Goal: Task Accomplishment & Management: Manage account settings

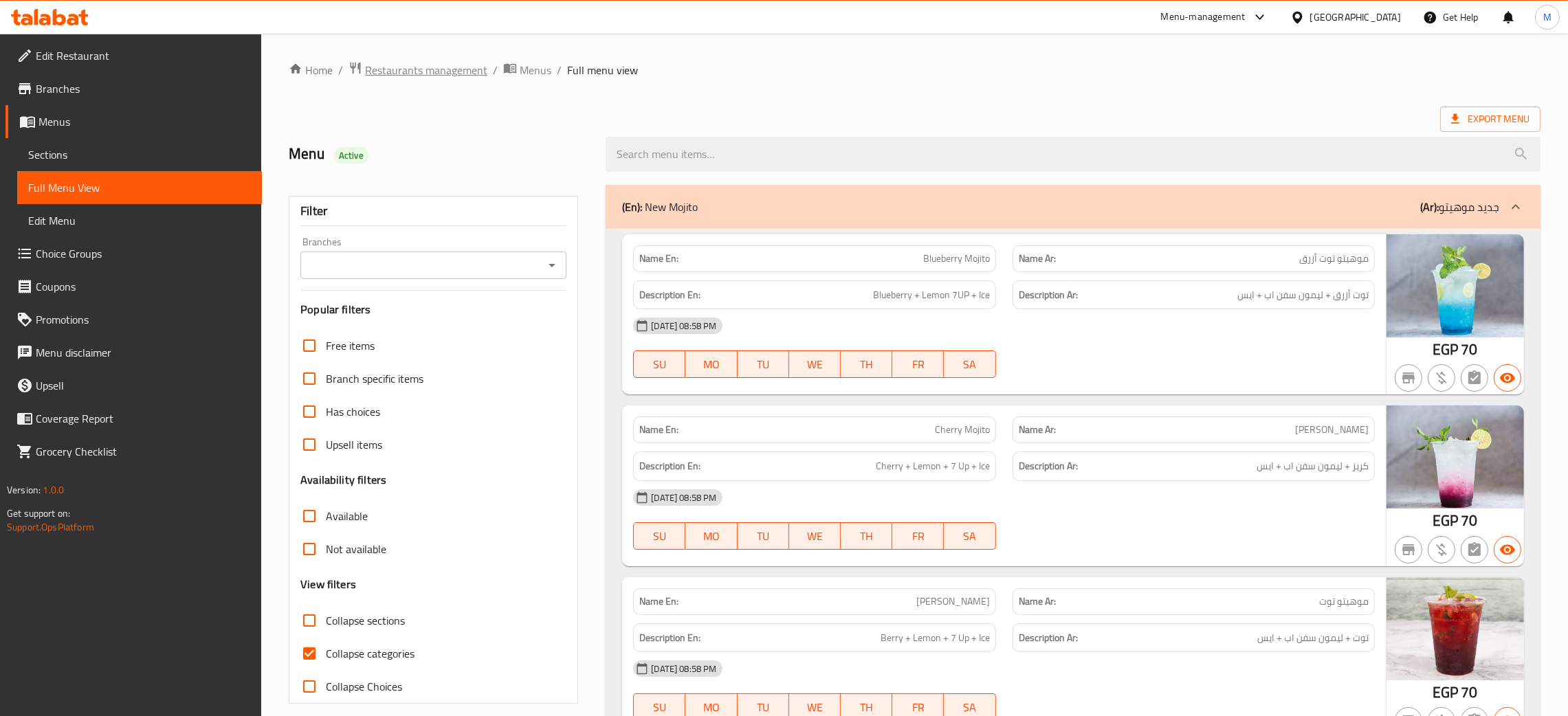
click at [443, 62] on span "Restaurants management" at bounding box center [426, 70] width 122 height 17
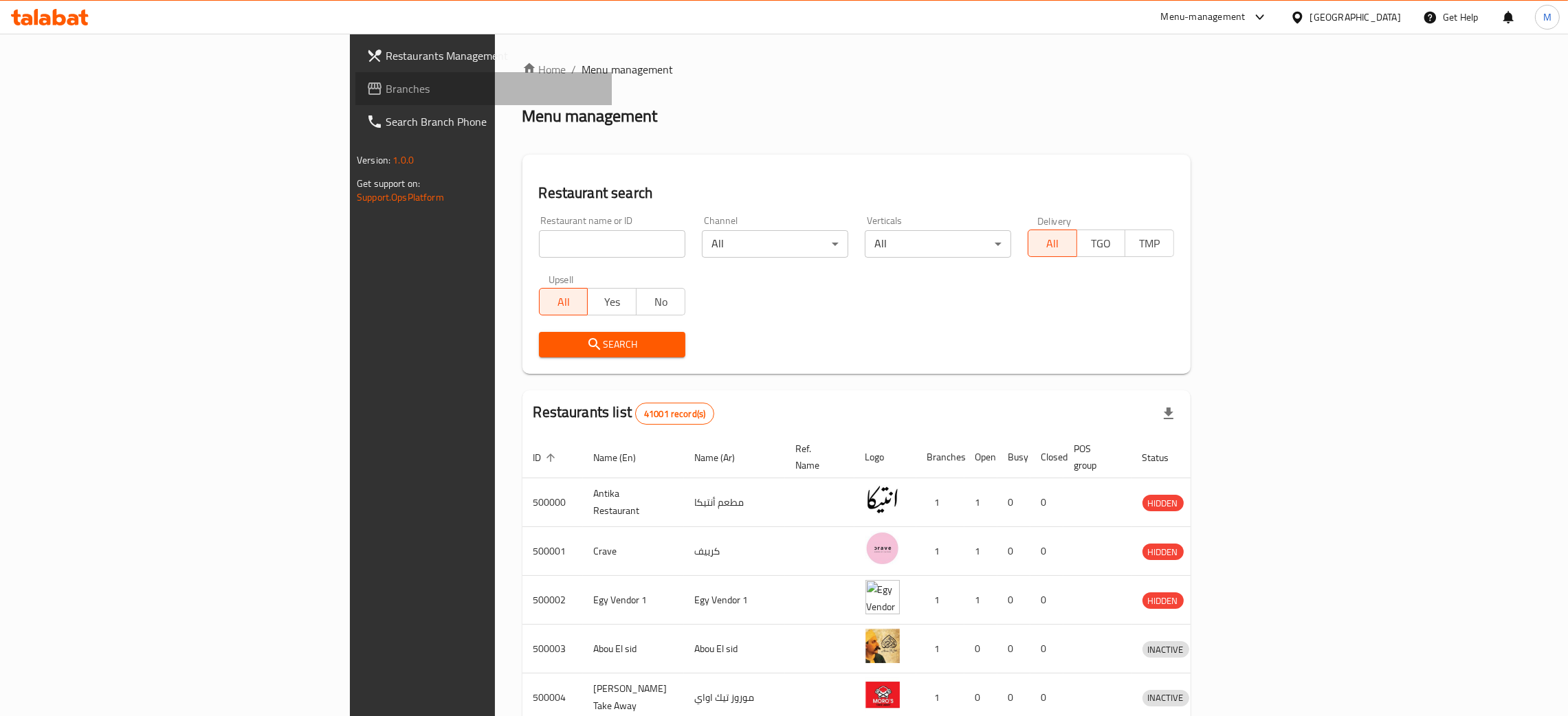
click at [386, 84] on span "Branches" at bounding box center [493, 89] width 215 height 17
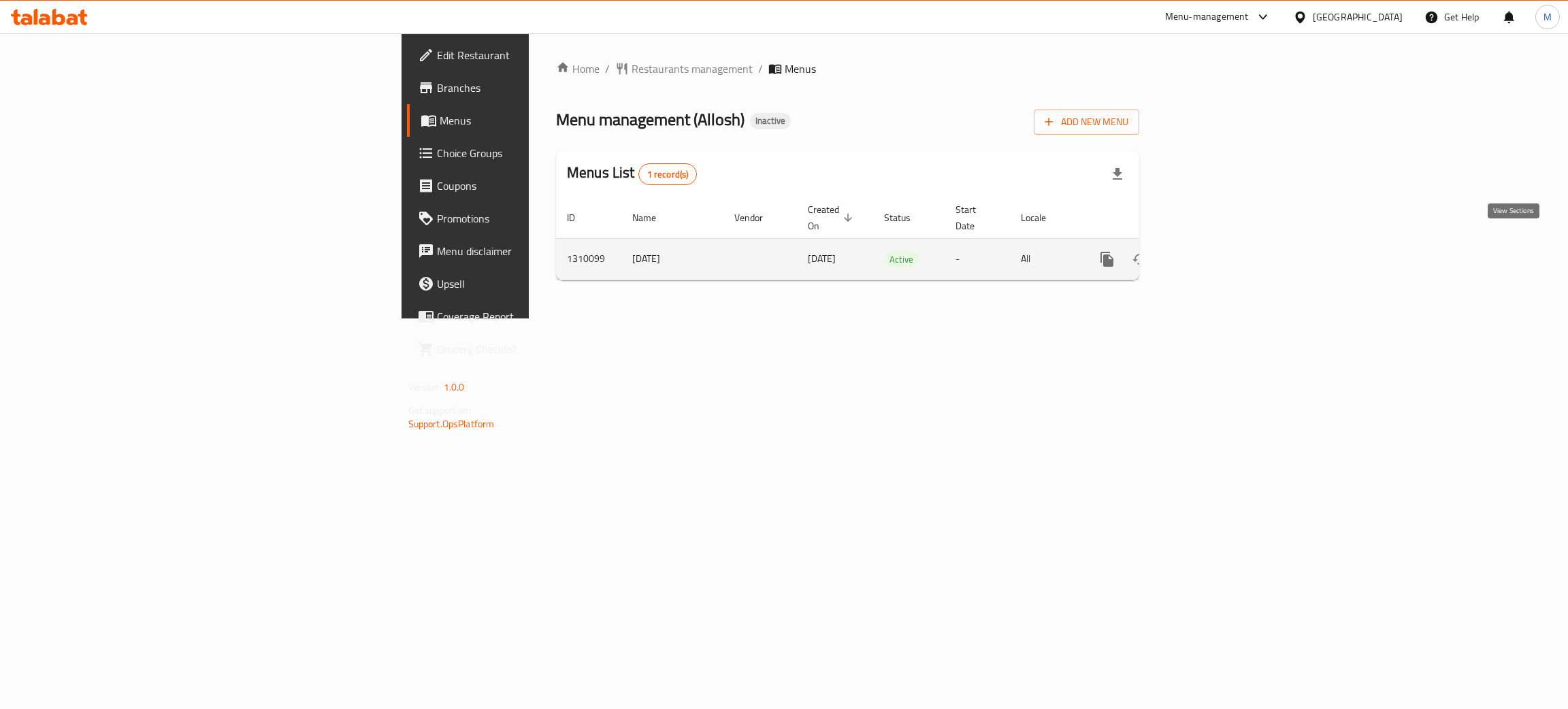
click at [1214, 251] on icon "enhanced table" at bounding box center [1205, 259] width 17 height 17
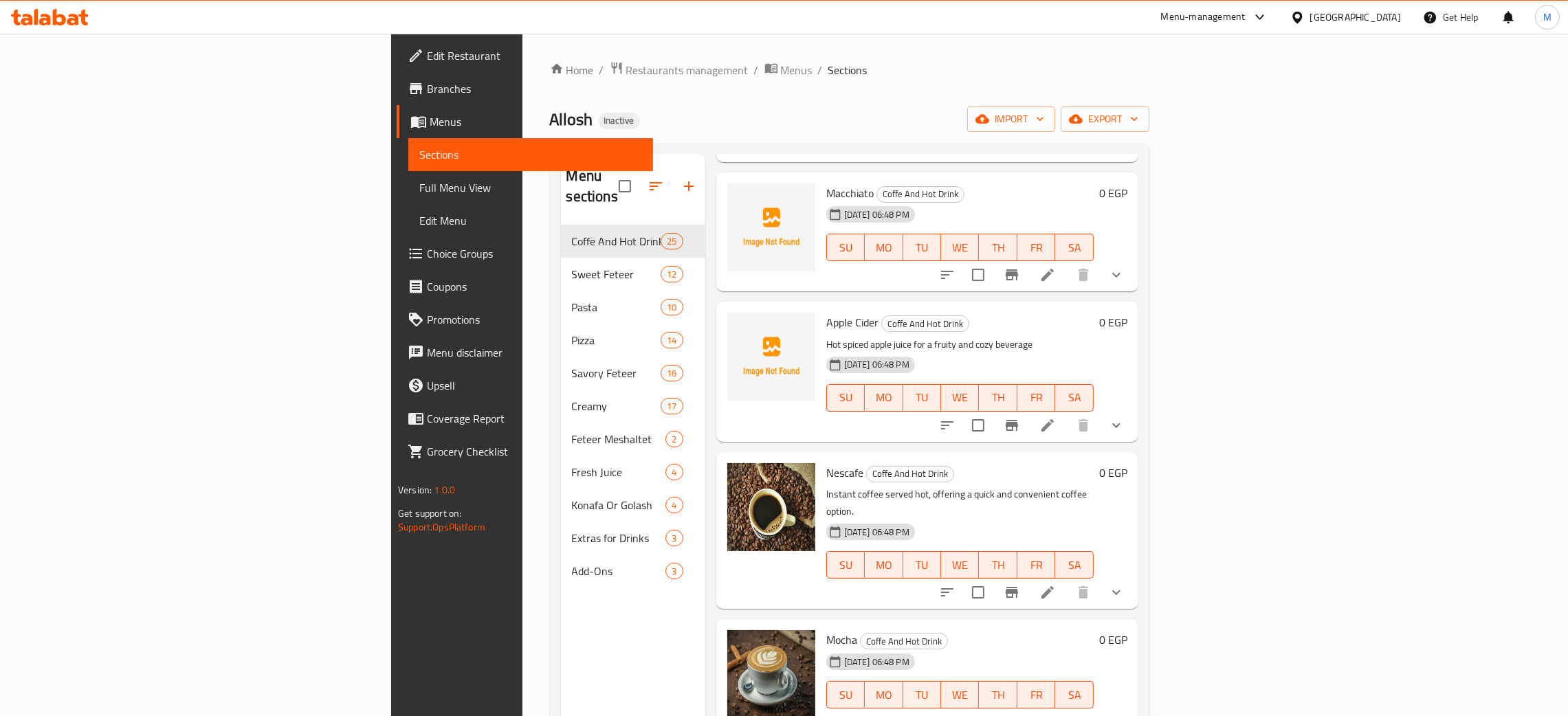
scroll to position [2822, 0]
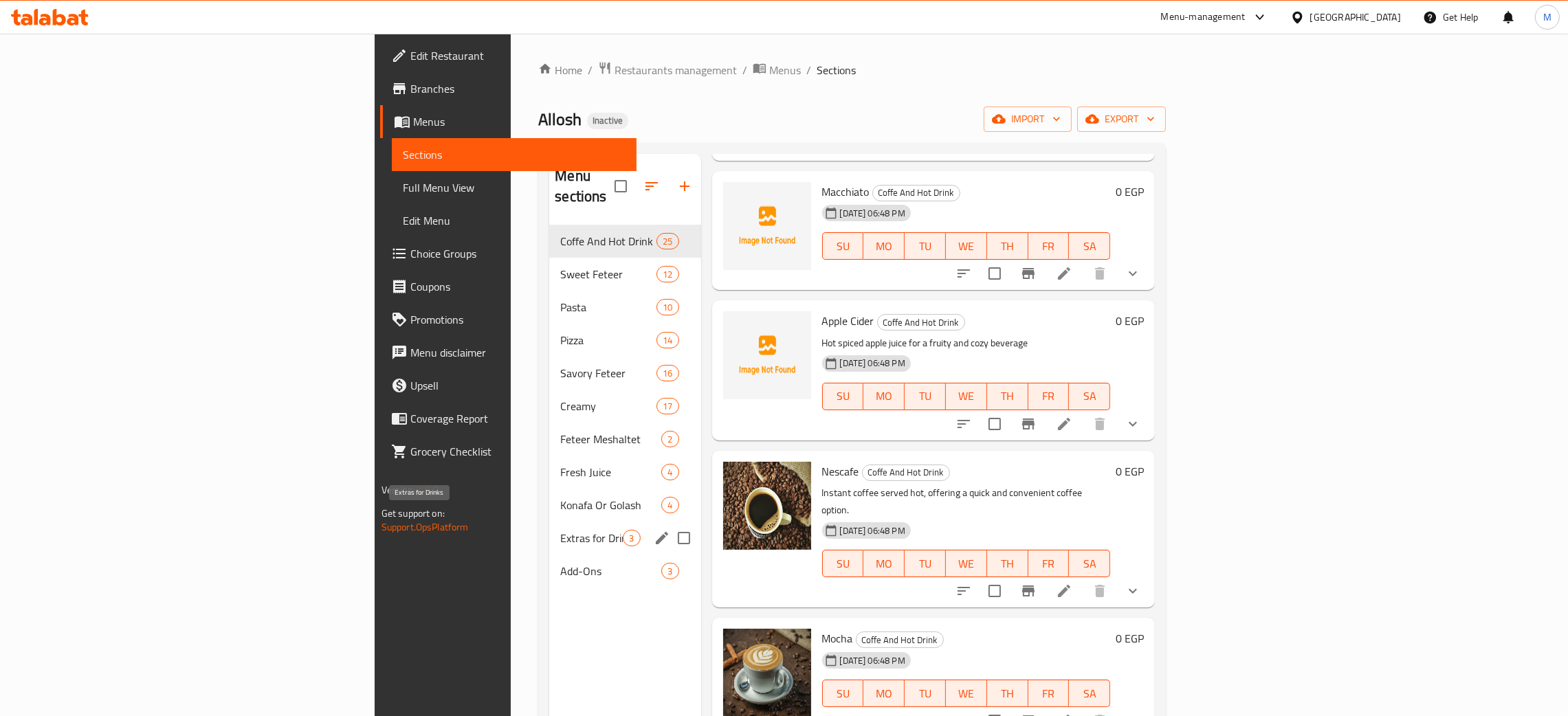
click at [560, 530] on span "Extras for Drinks" at bounding box center [591, 538] width 63 height 17
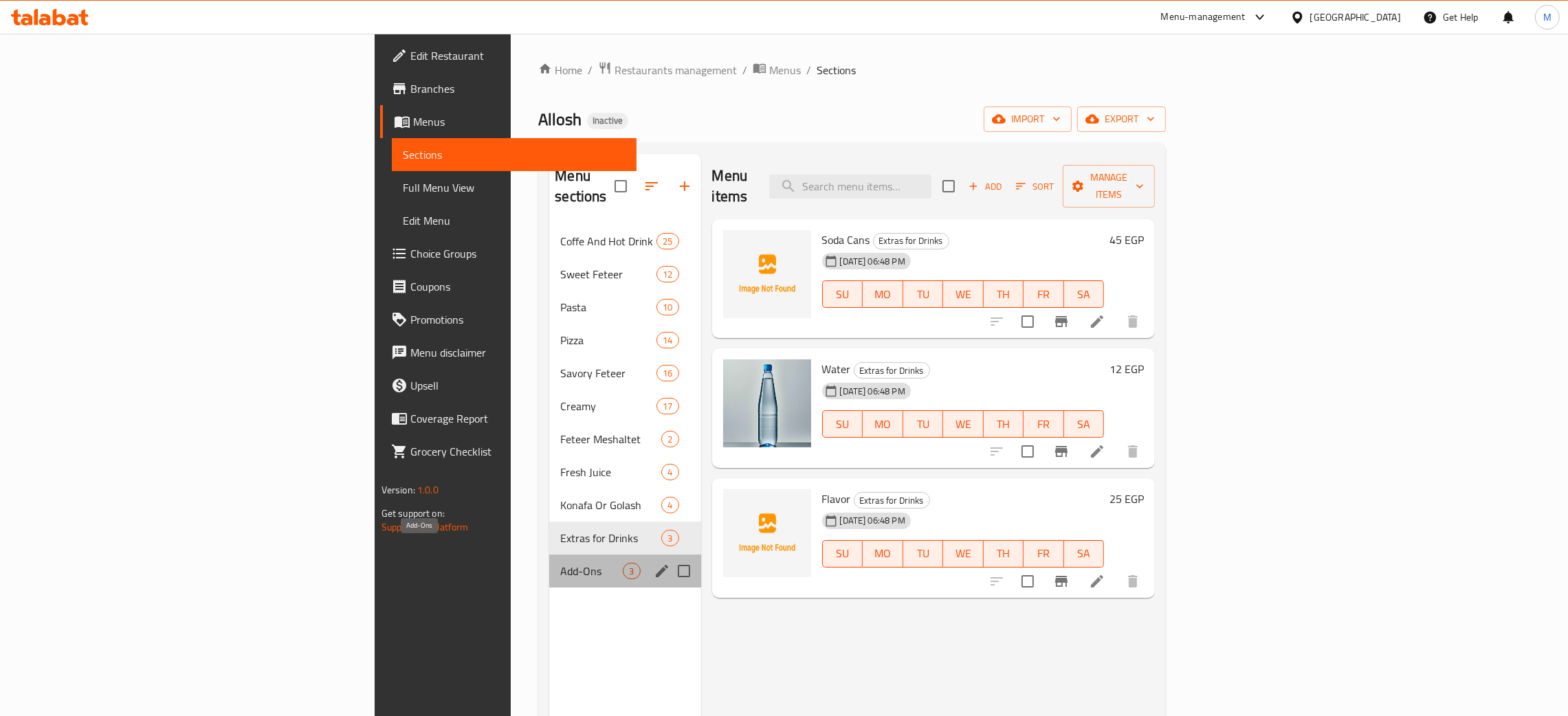
click at [560, 563] on span "Add-Ons" at bounding box center [591, 571] width 63 height 17
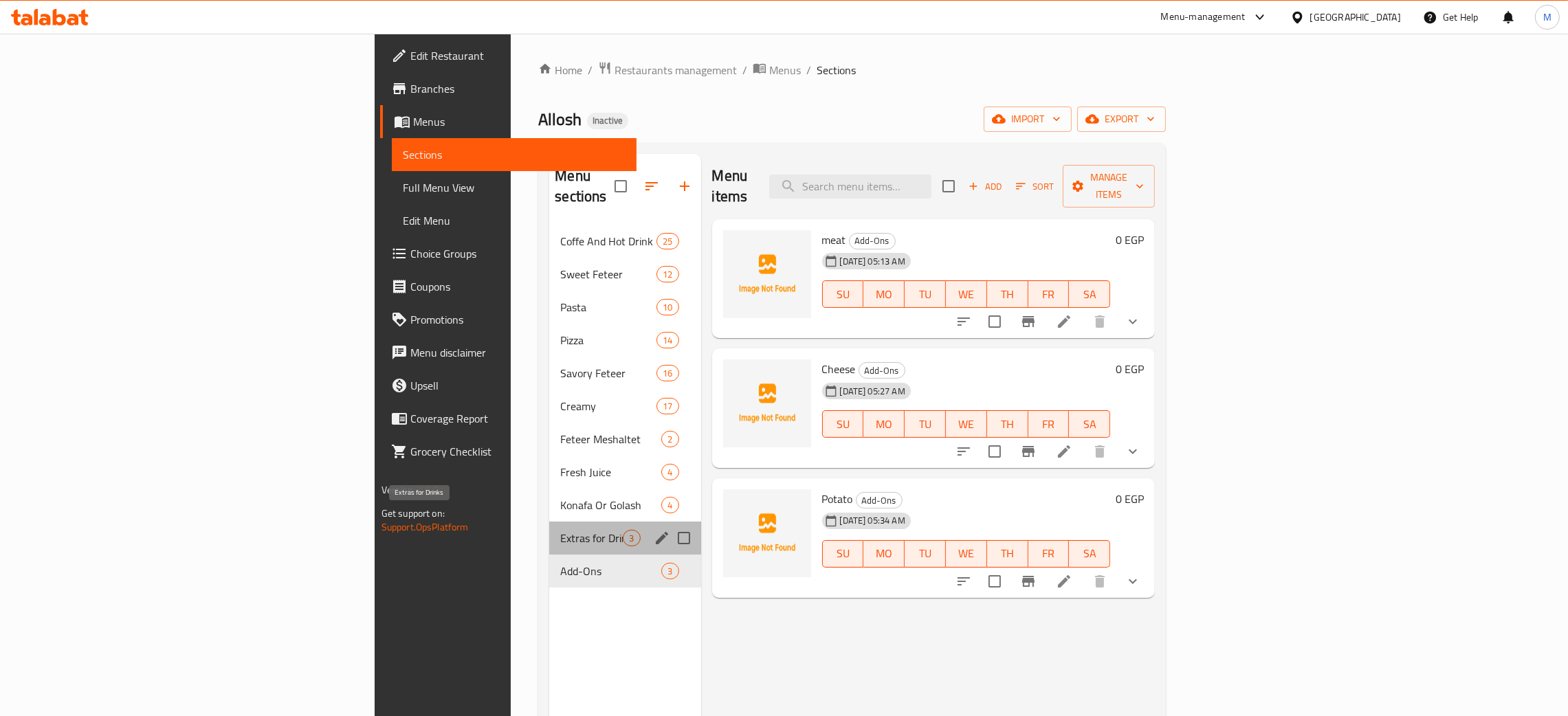
click at [560, 530] on span "Extras for Drinks" at bounding box center [591, 538] width 63 height 17
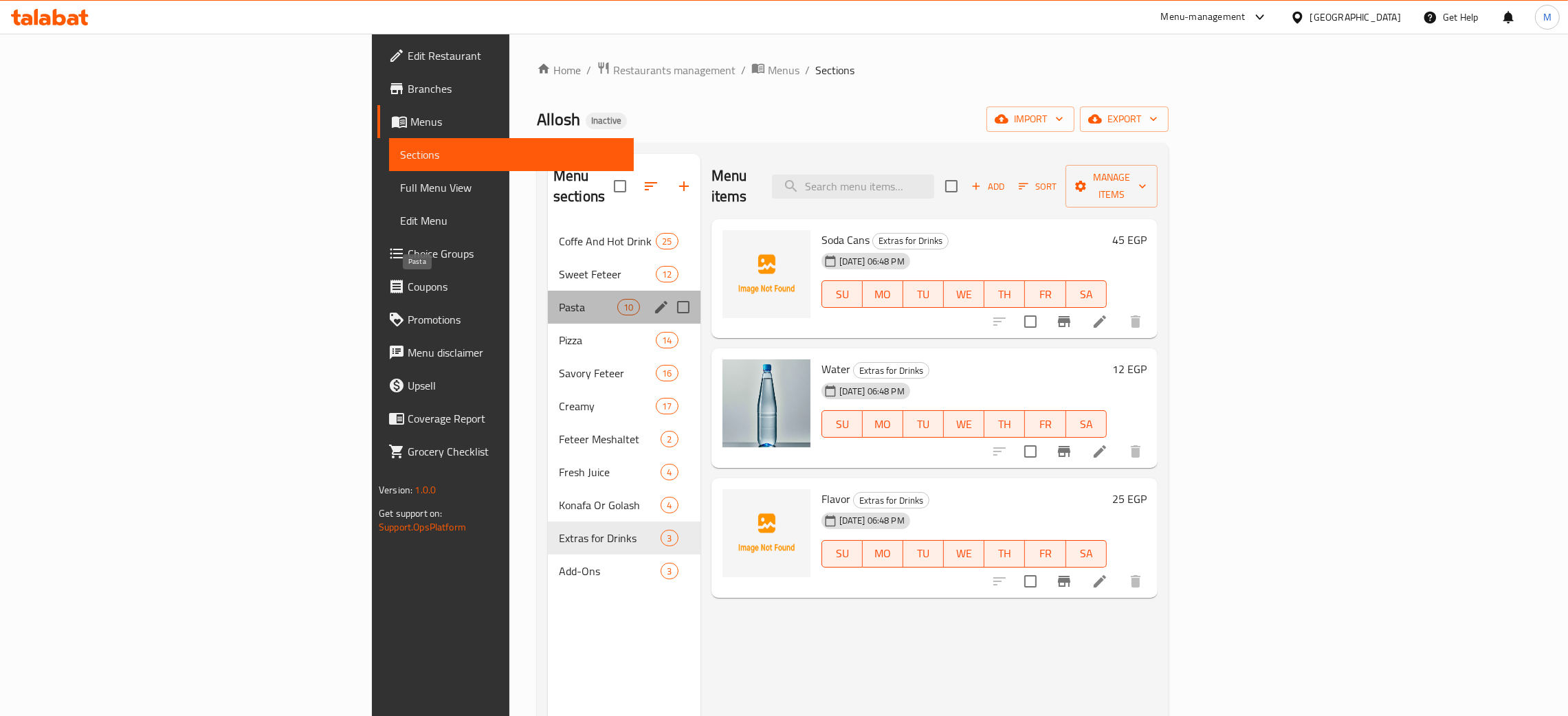
click at [558, 299] on span "Pasta" at bounding box center [588, 307] width 59 height 17
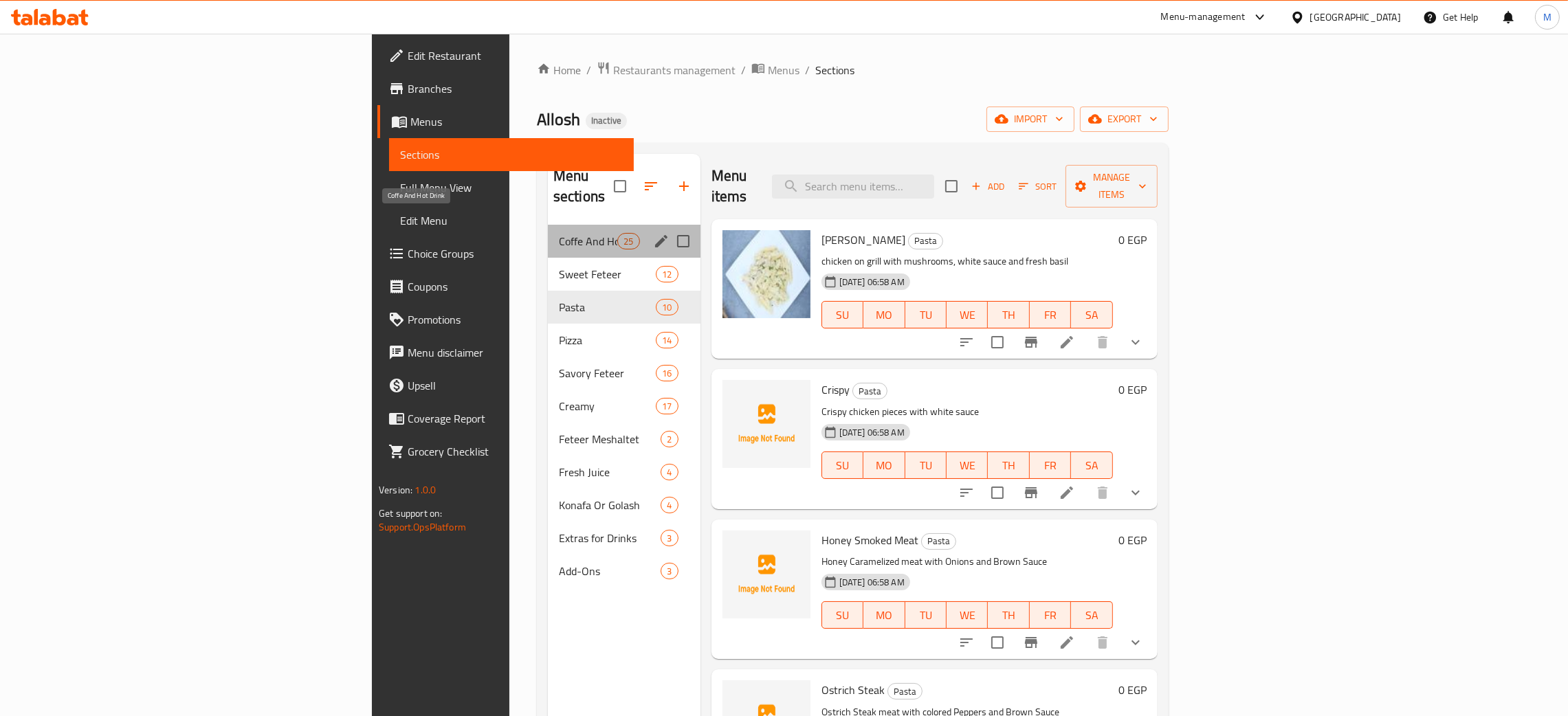
click at [558, 233] on span "Coffe And Hot Drink" at bounding box center [588, 241] width 59 height 17
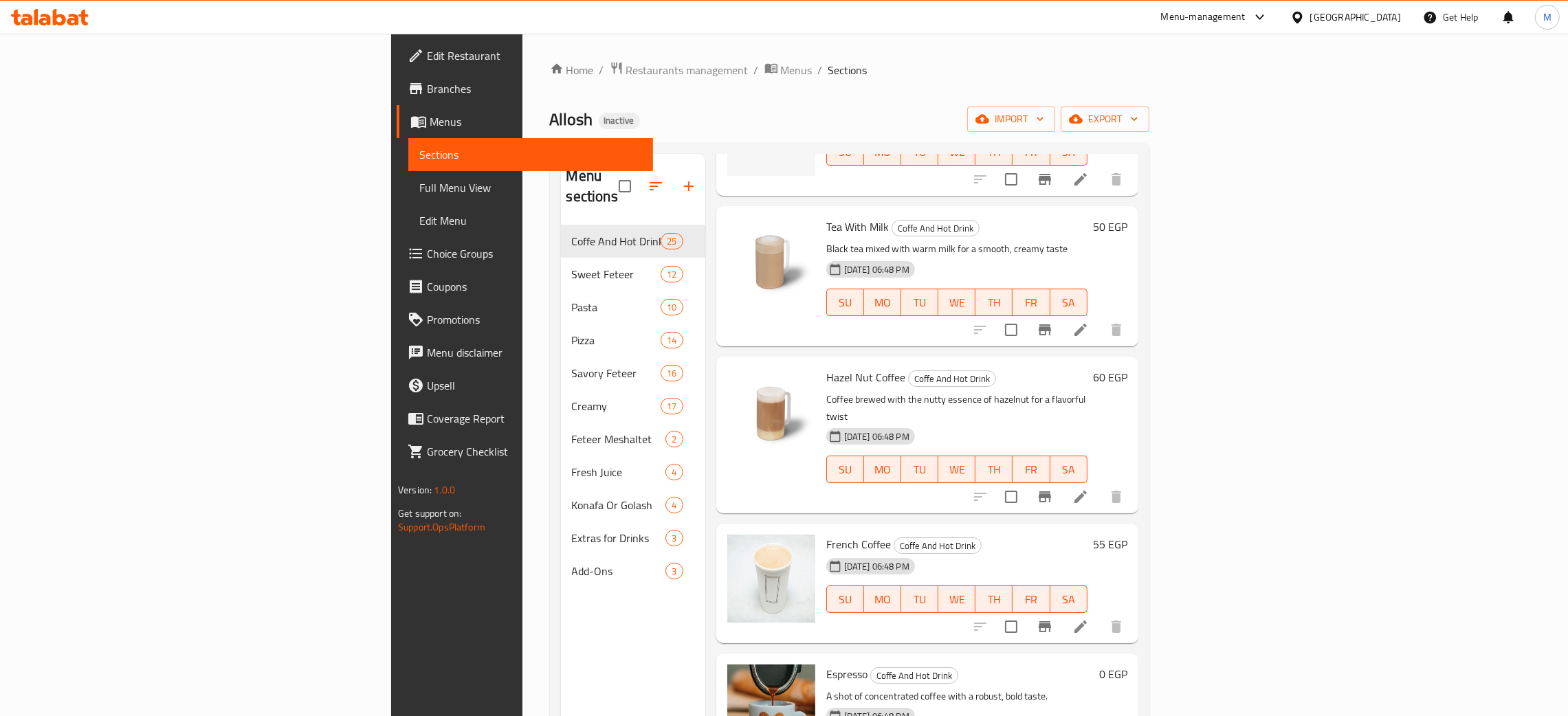
scroll to position [555, 0]
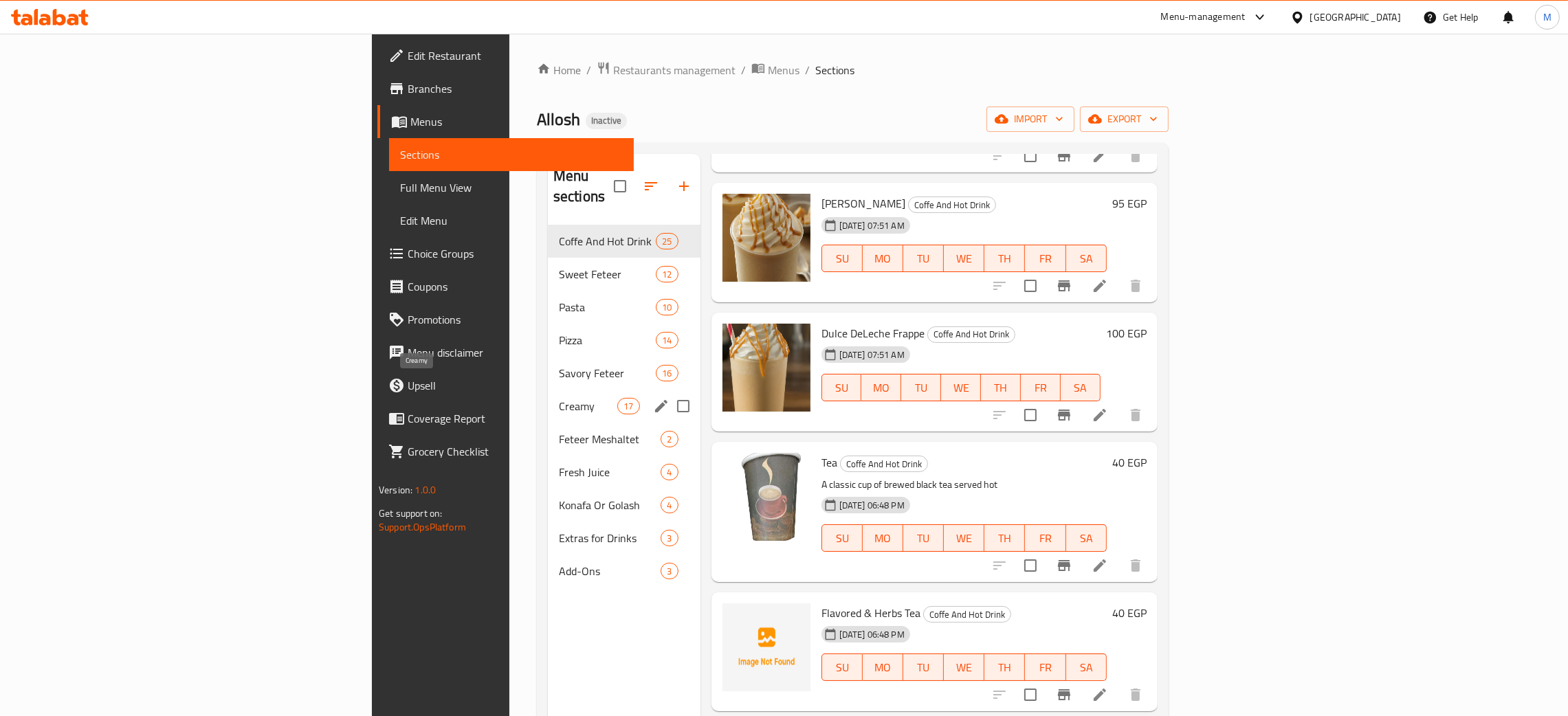
click at [558, 398] on span "Creamy" at bounding box center [588, 406] width 59 height 17
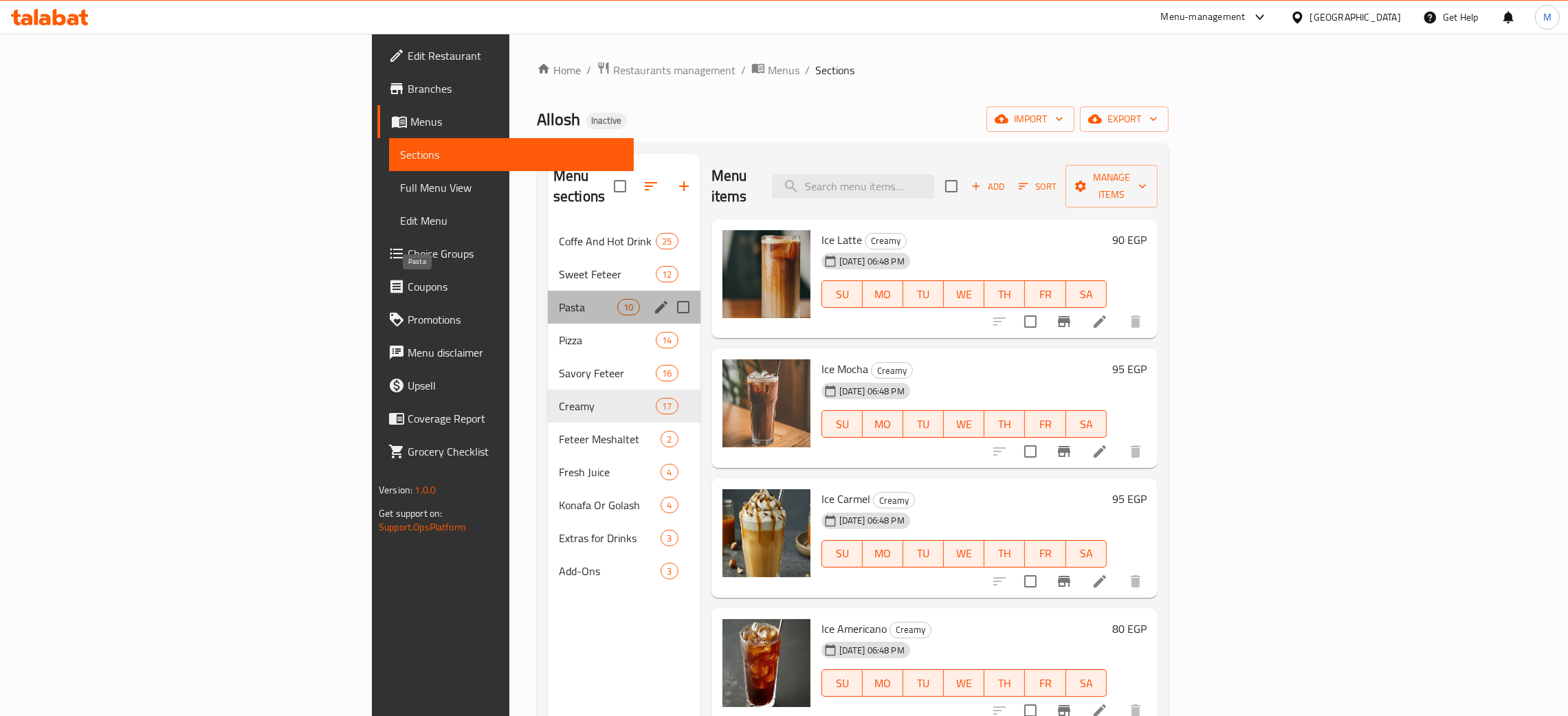
click at [558, 299] on span "Pasta" at bounding box center [588, 307] width 59 height 17
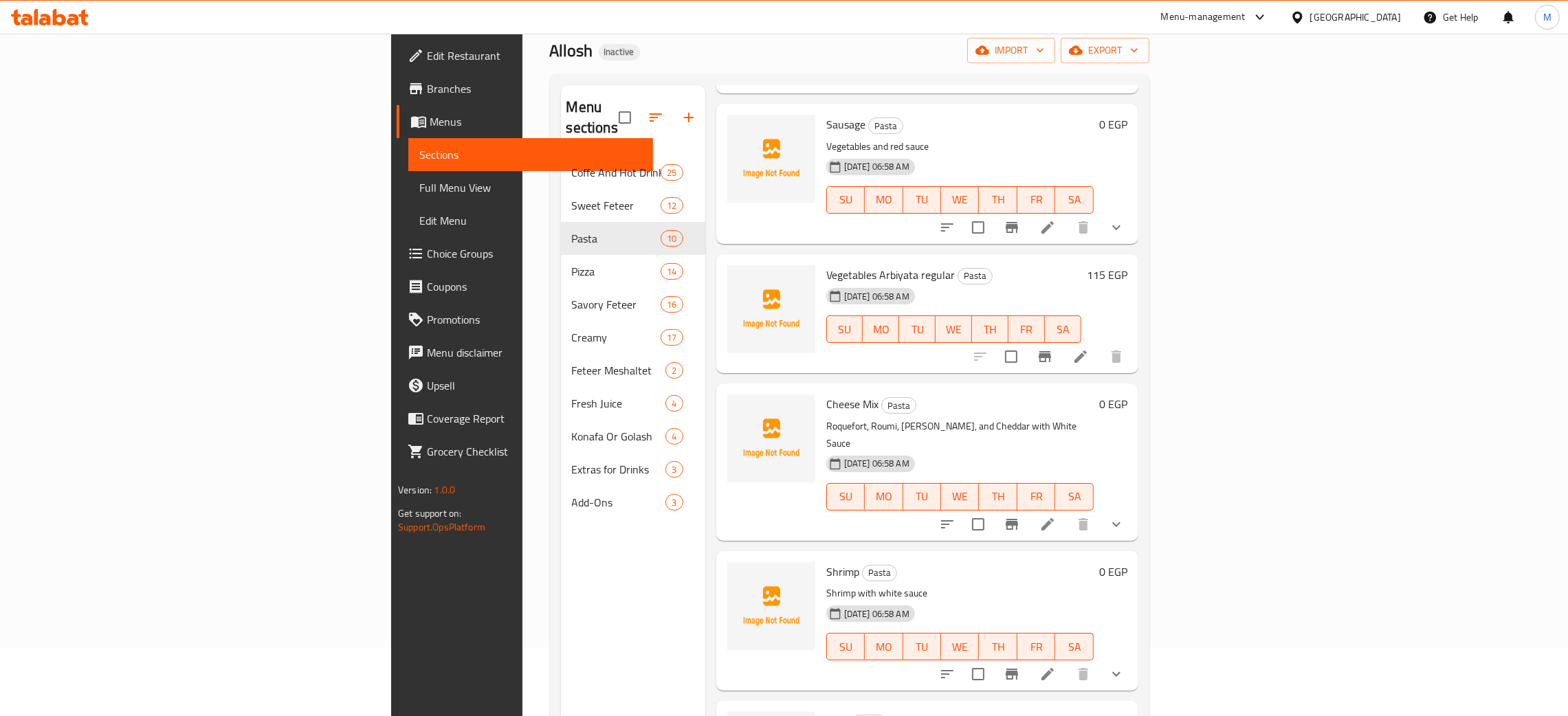
scroll to position [194, 0]
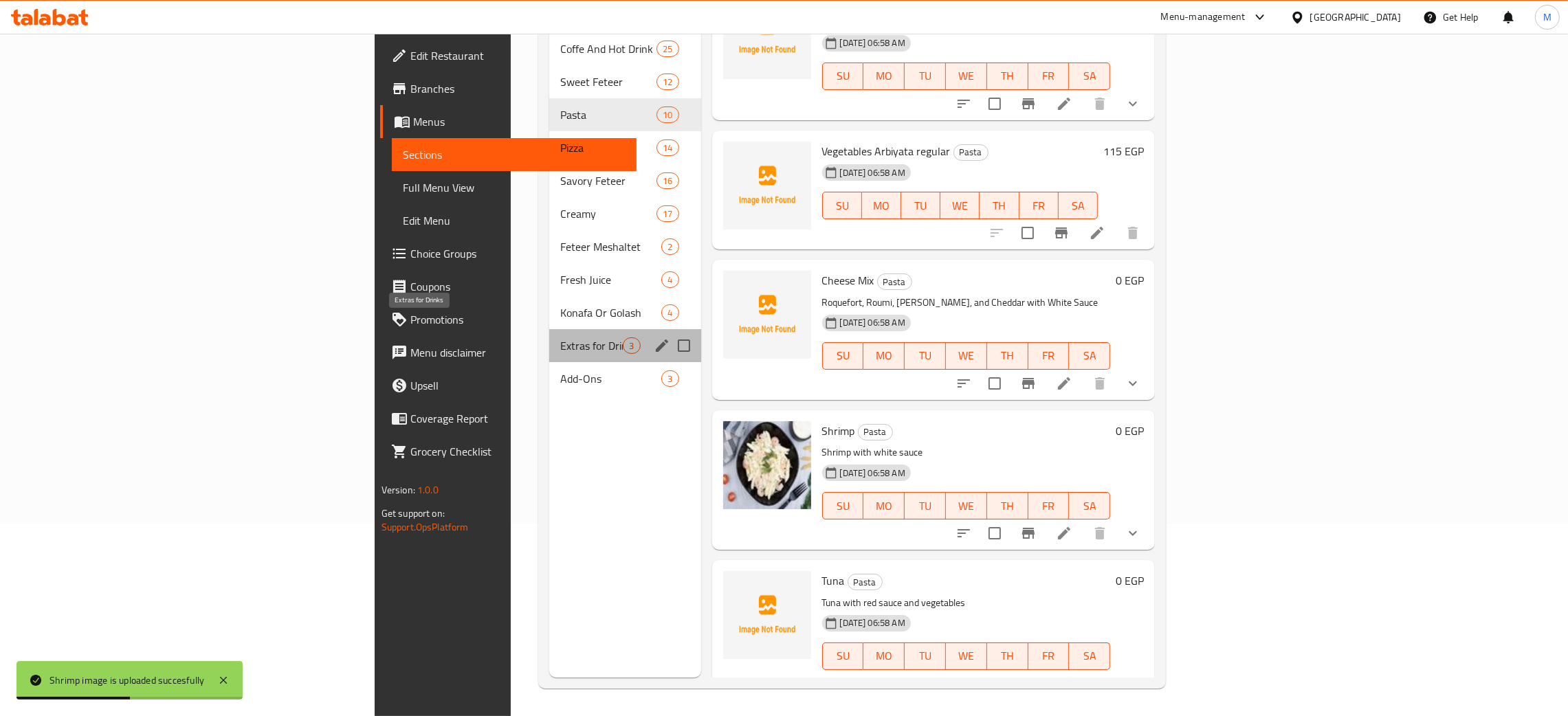
click at [560, 338] on span "Extras for Drinks" at bounding box center [591, 346] width 63 height 17
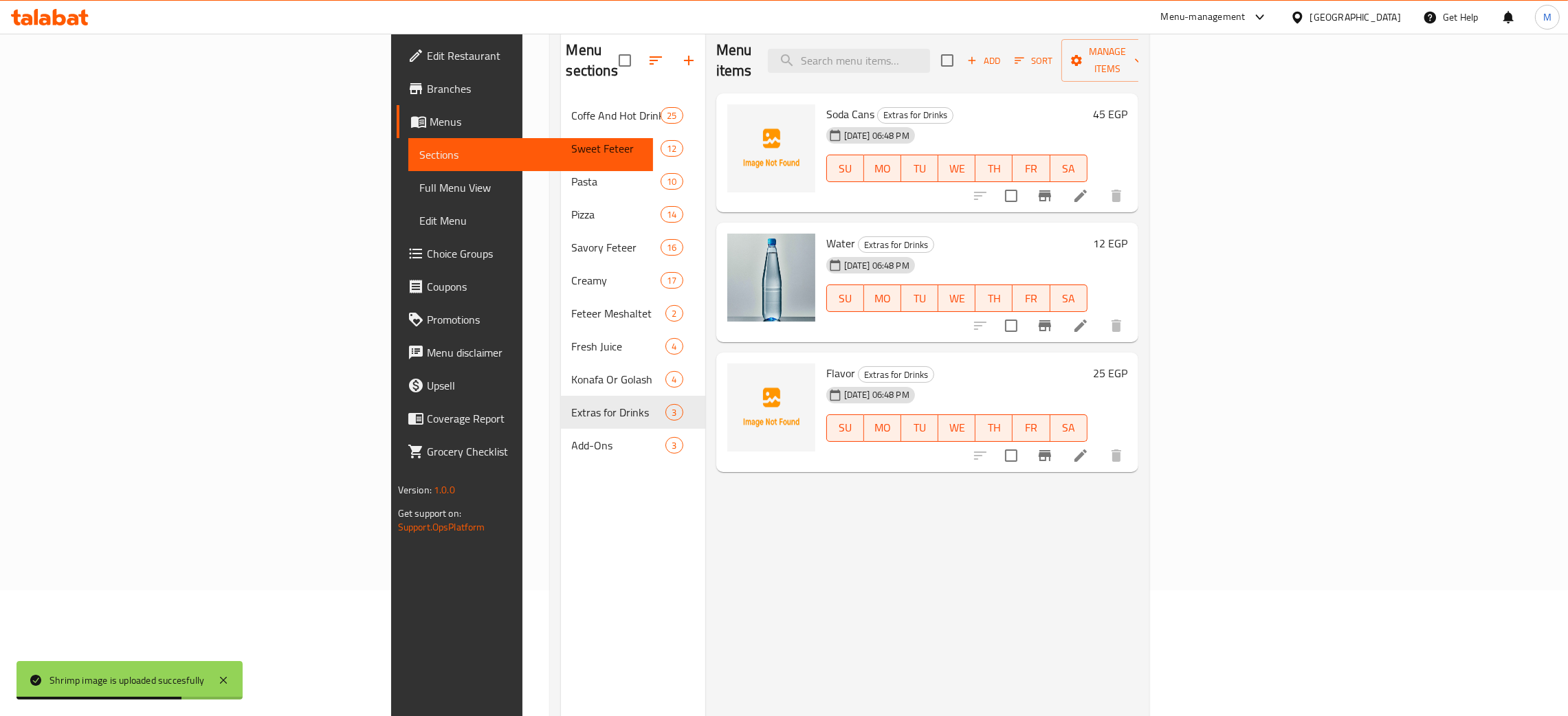
scroll to position [90, 0]
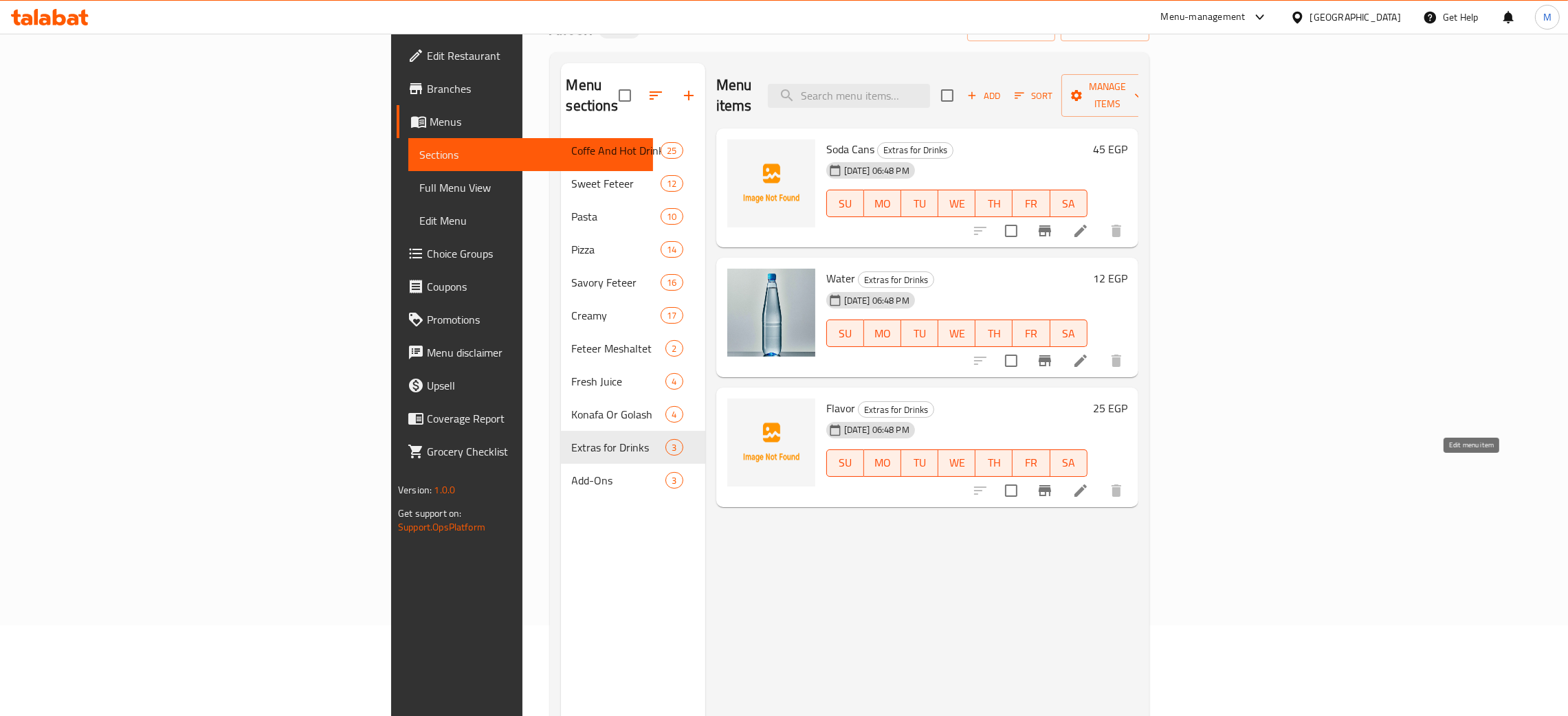
click at [1087, 485] on icon at bounding box center [1080, 491] width 12 height 12
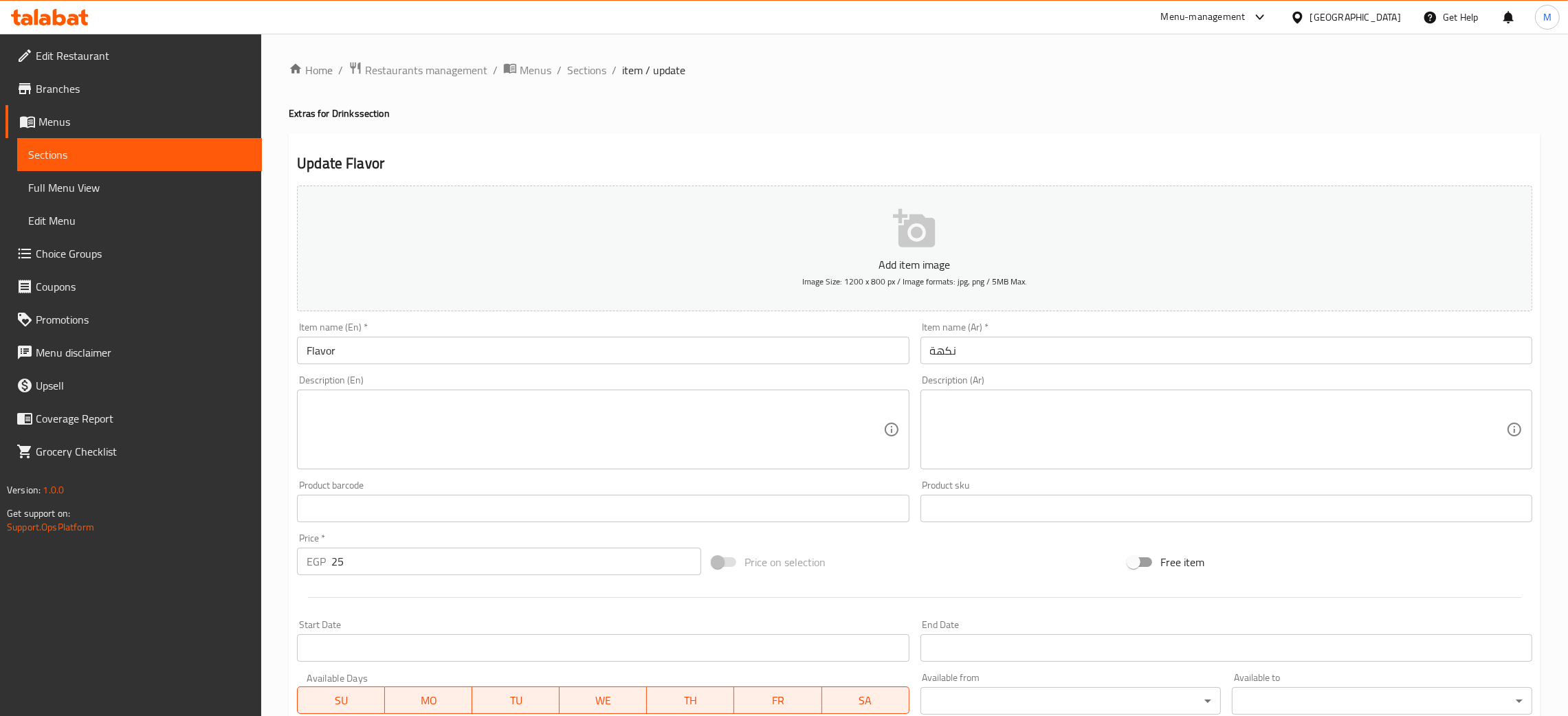
click at [94, 154] on span "Sections" at bounding box center [139, 154] width 222 height 17
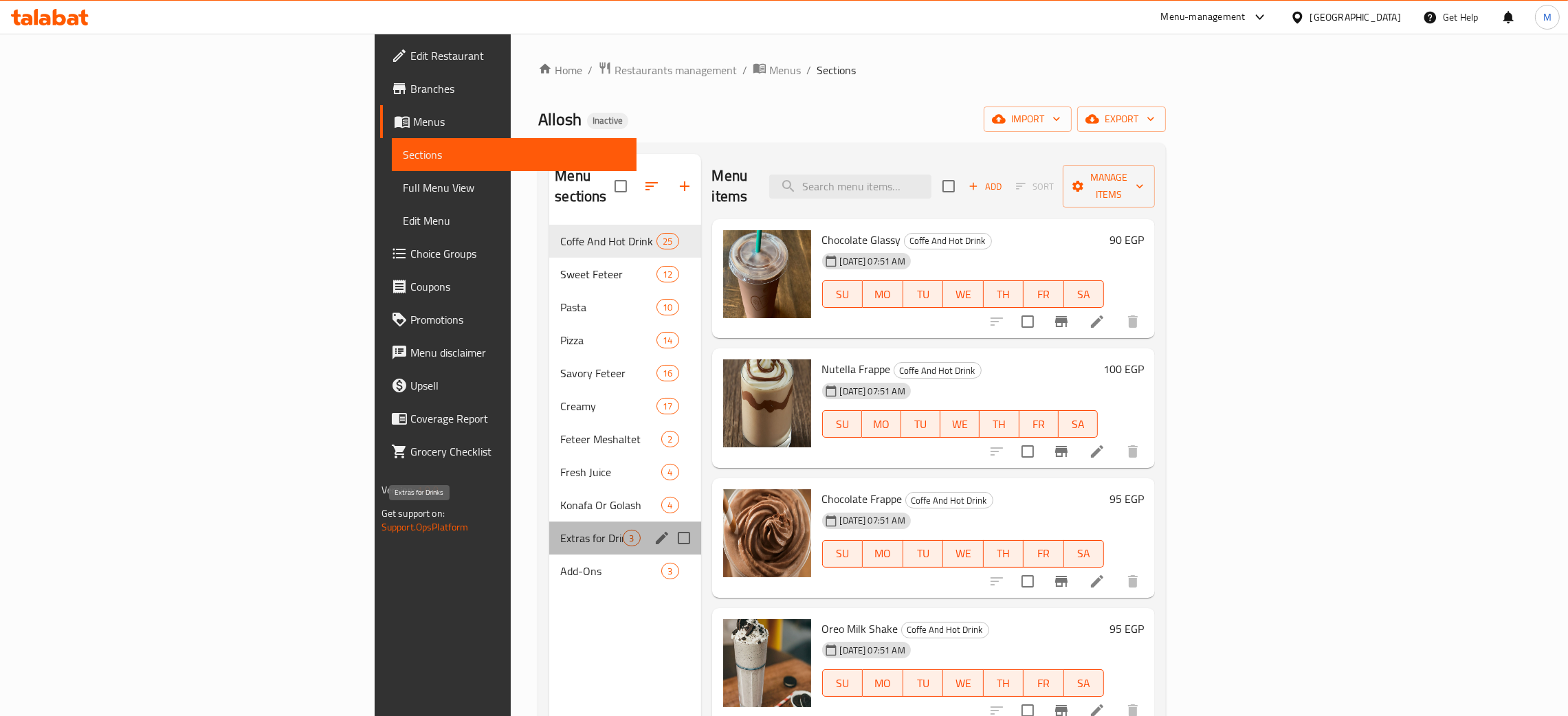
click at [560, 530] on span "Extras for Drinks" at bounding box center [591, 538] width 63 height 17
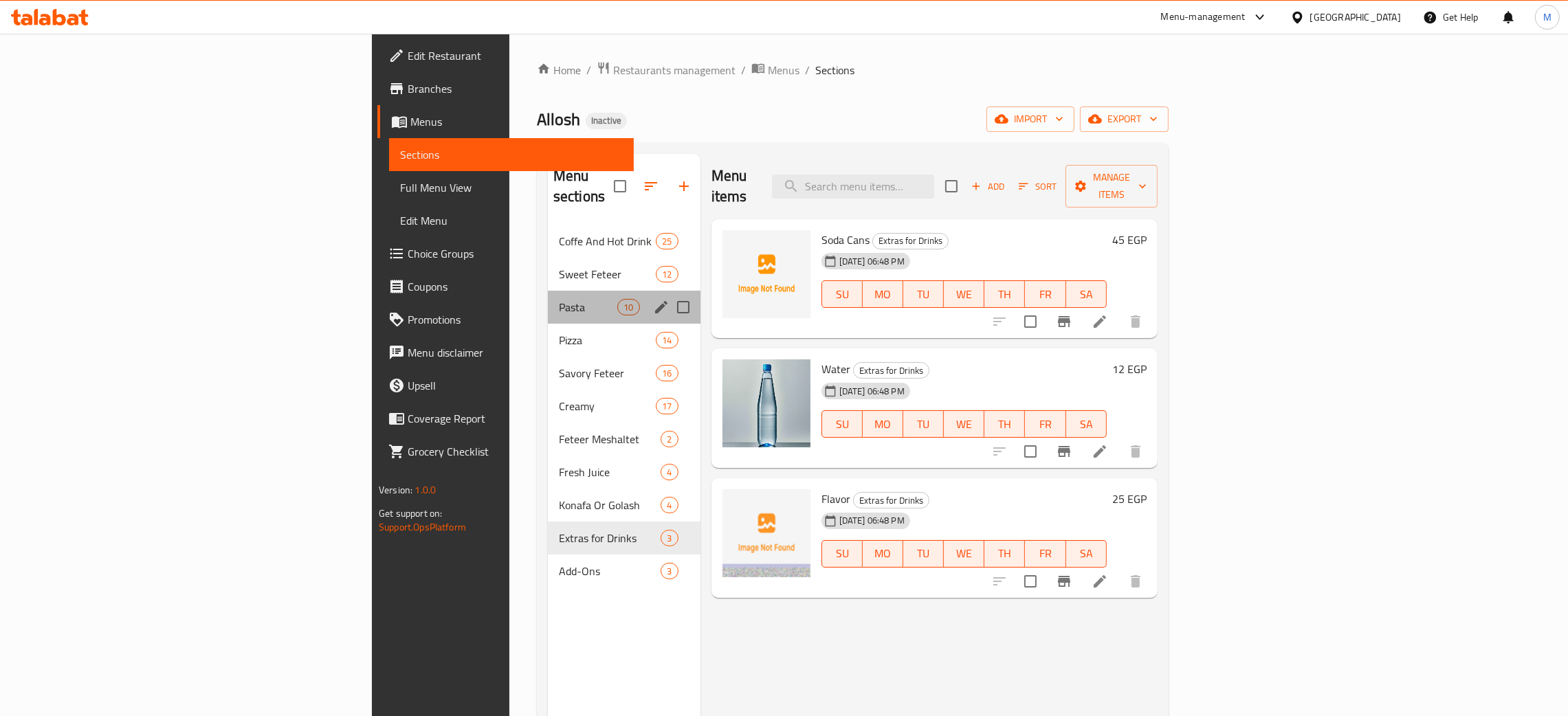
click at [548, 291] on div "Pasta 10" at bounding box center [624, 307] width 152 height 33
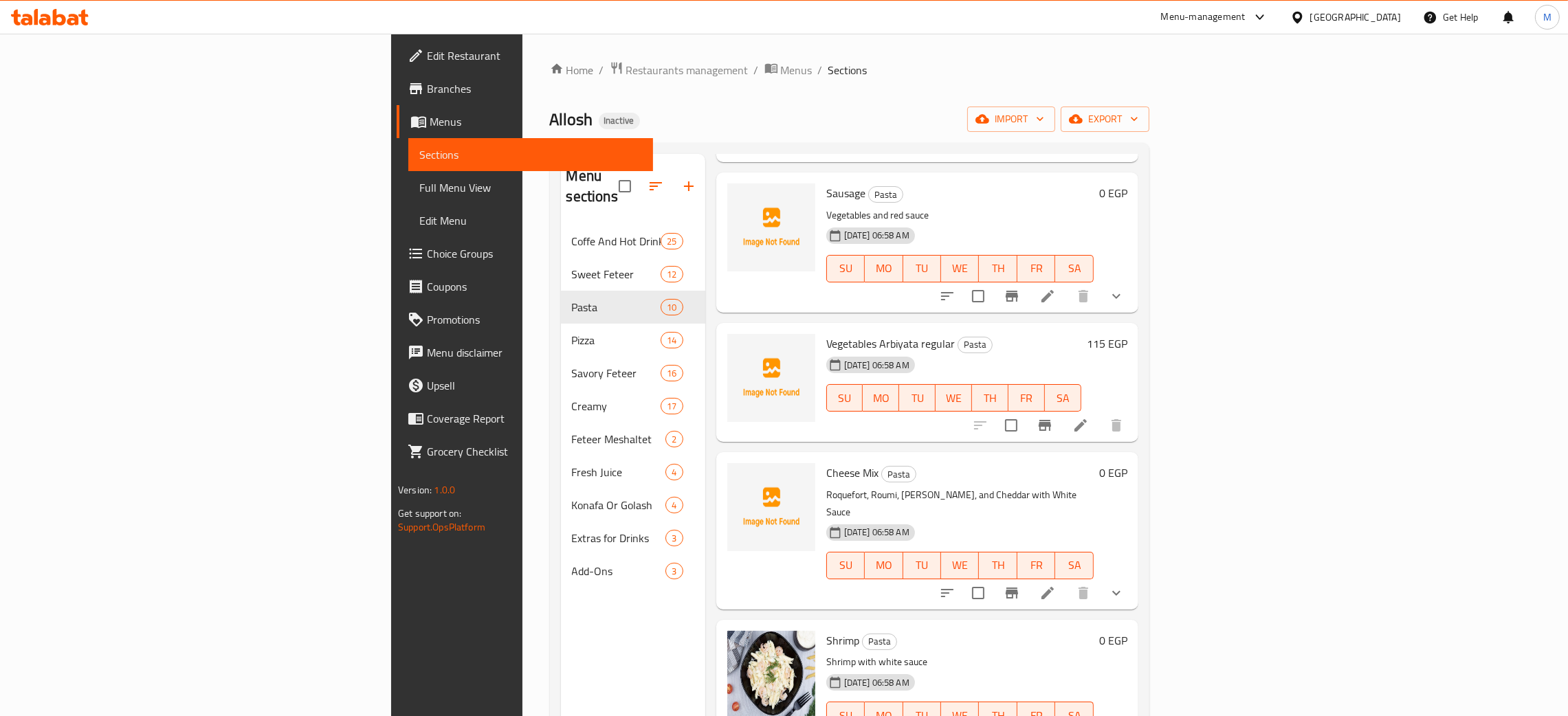
click at [419, 188] on span "Full Menu View" at bounding box center [530, 187] width 222 height 17
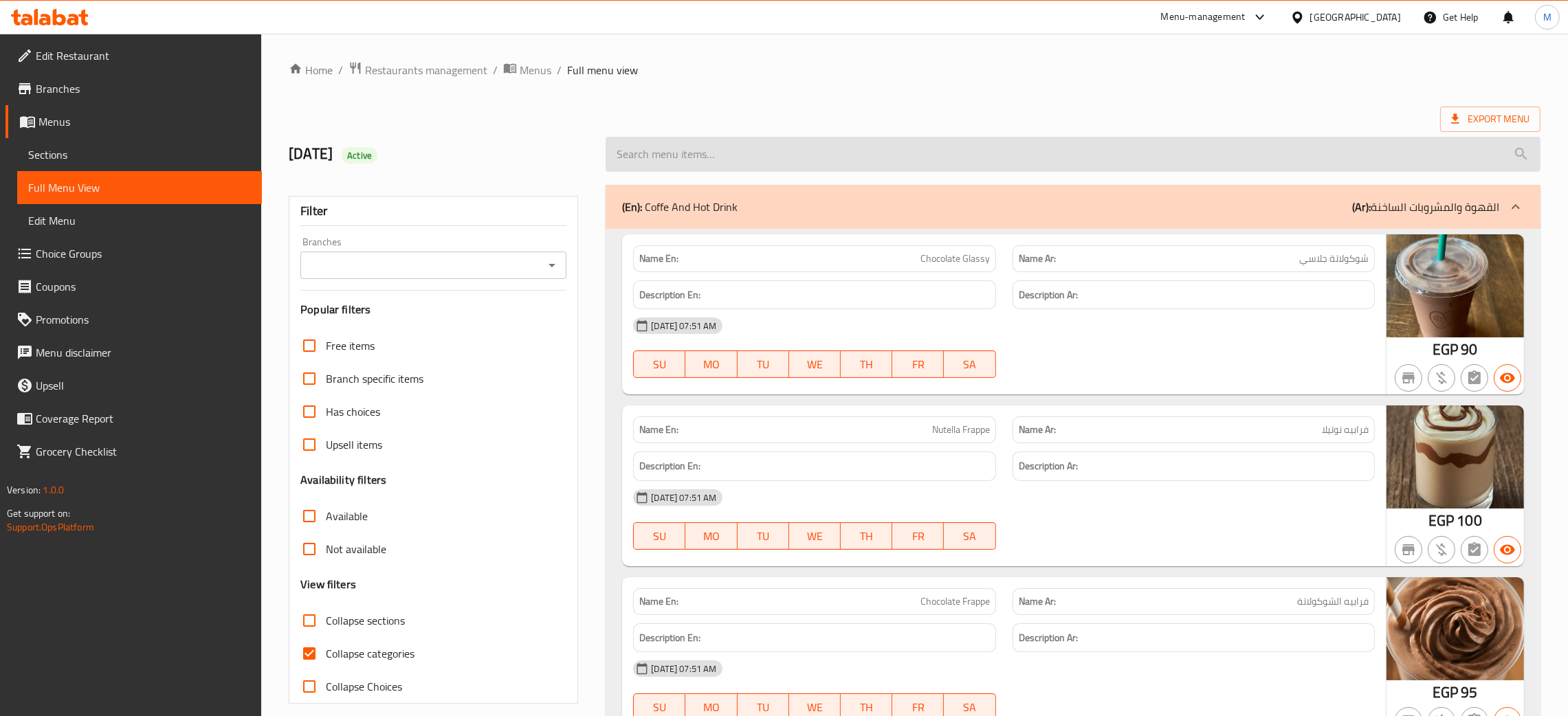
click at [766, 148] on input "search" at bounding box center [1073, 154] width 935 height 35
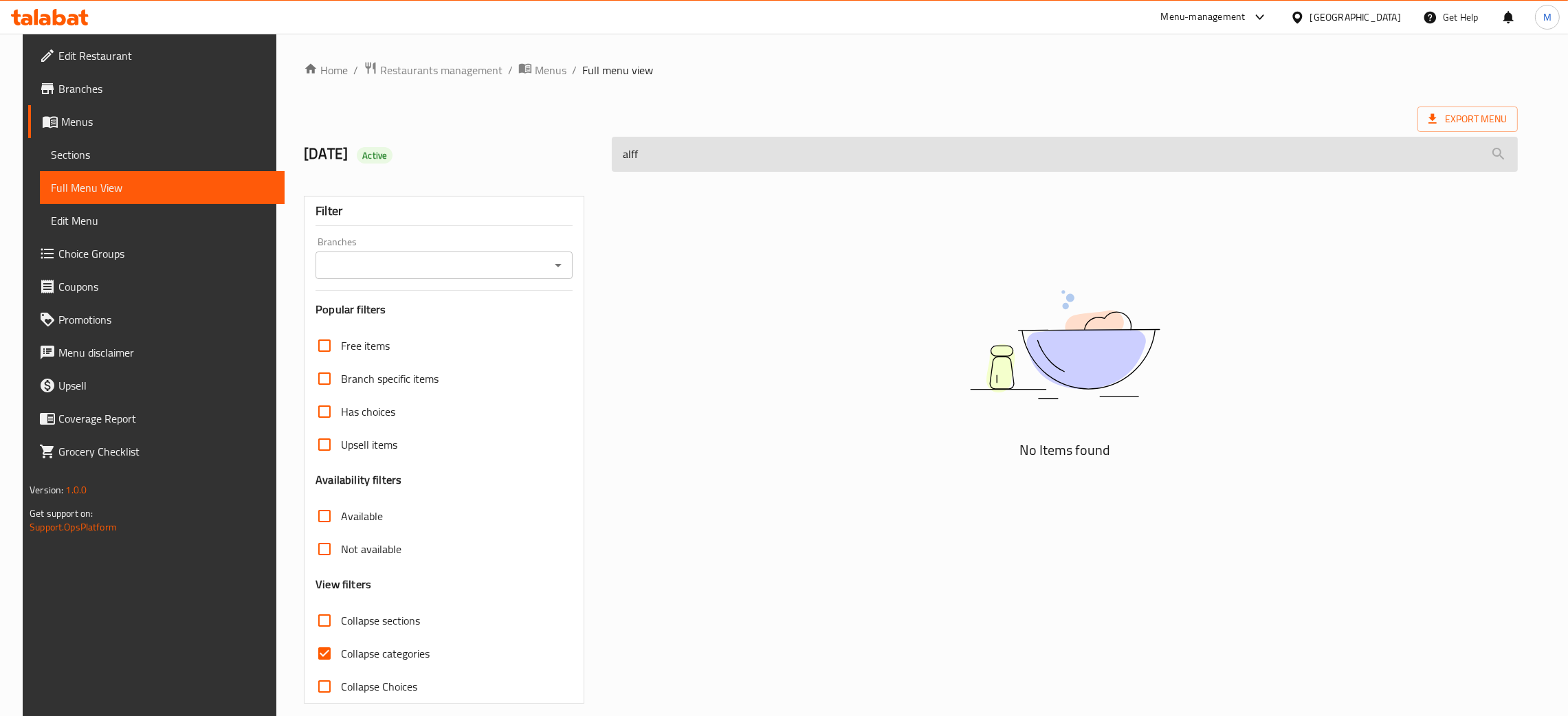
type input "[PERSON_NAME]"
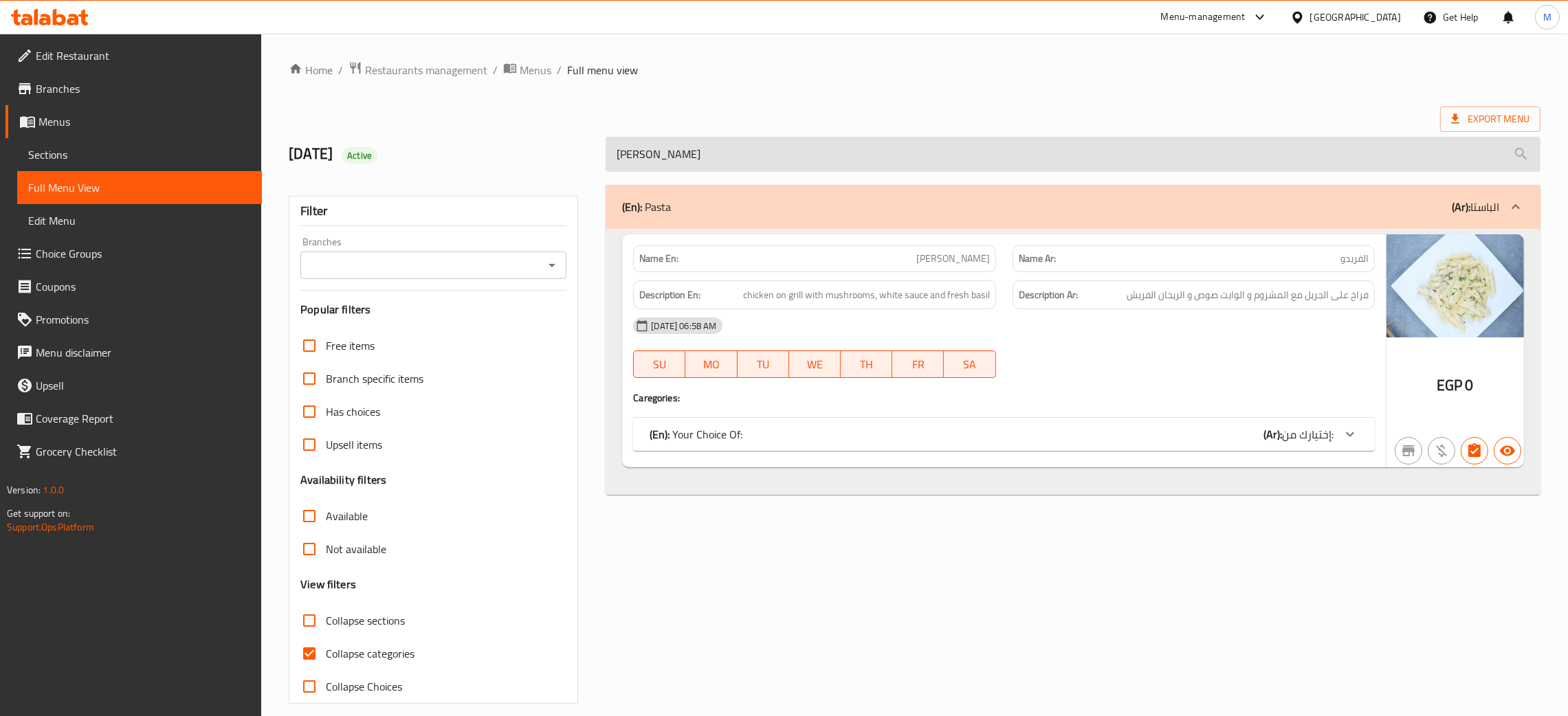
drag, startPoint x: 753, startPoint y: 159, endPoint x: 605, endPoint y: 158, distance: 148.0
click at [605, 158] on input "[PERSON_NAME]" at bounding box center [1073, 154] width 935 height 35
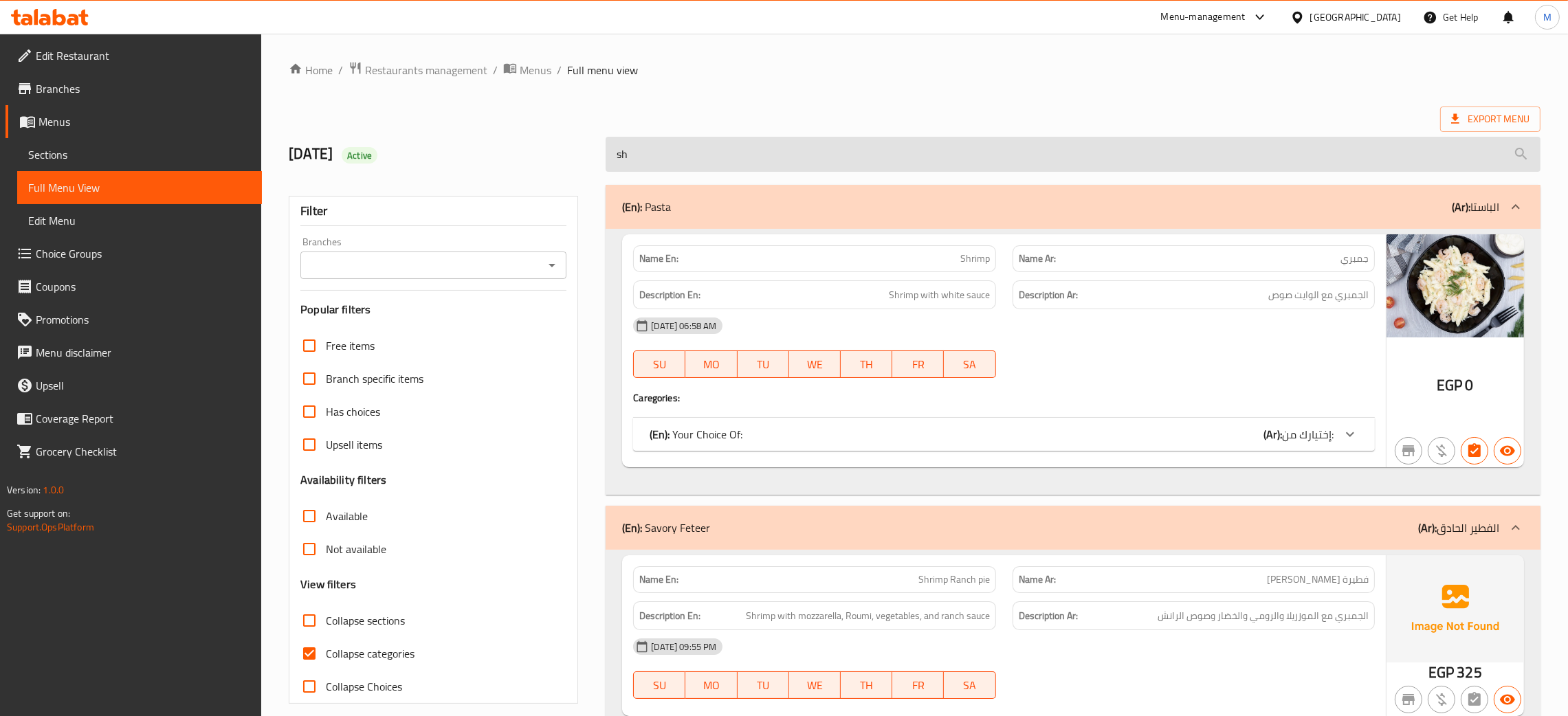
type input "shr"
drag, startPoint x: 675, startPoint y: 159, endPoint x: 563, endPoint y: 140, distance: 113.6
click at [558, 139] on div "[DATE] Active shr" at bounding box center [914, 154] width 1268 height 61
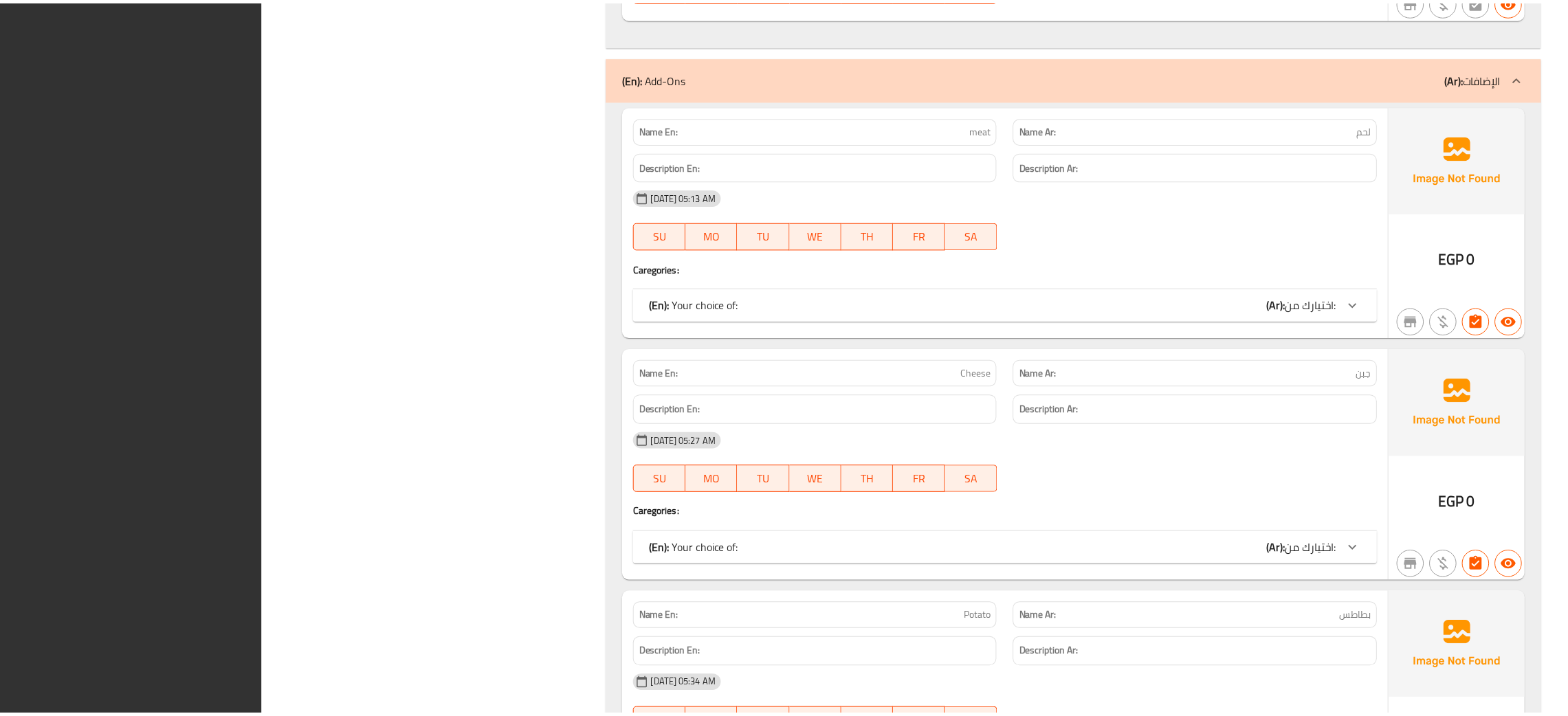
scroll to position [22672, 0]
